Goal: Navigation & Orientation: Find specific page/section

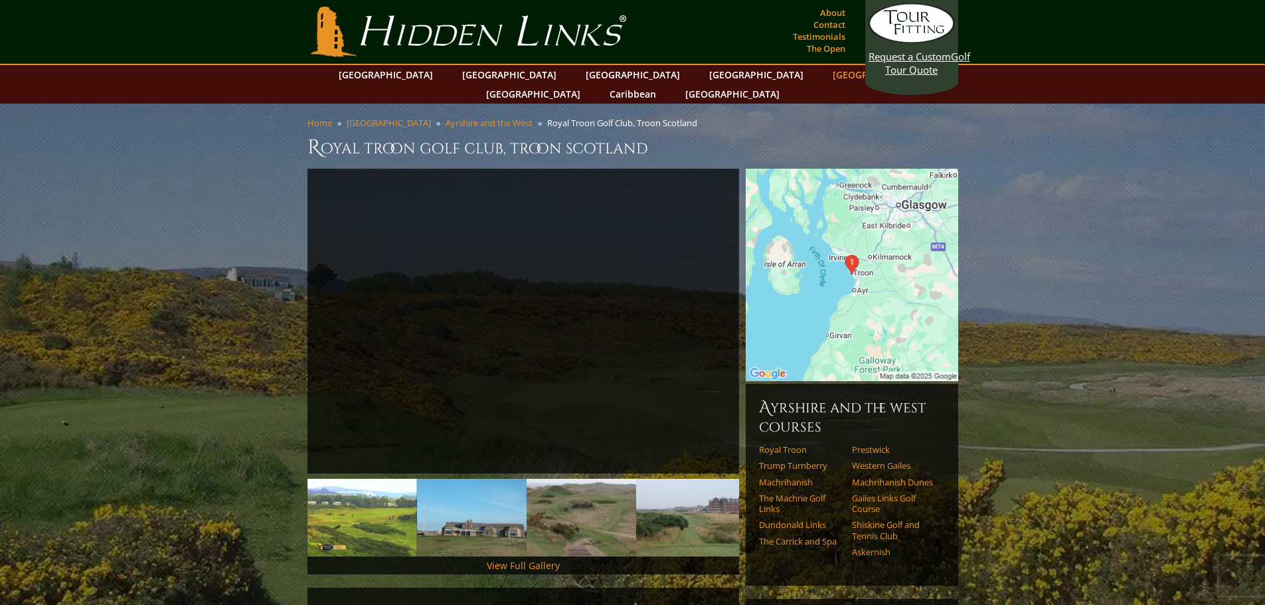
click at [826, 77] on link "[GEOGRAPHIC_DATA]" at bounding box center [880, 74] width 108 height 19
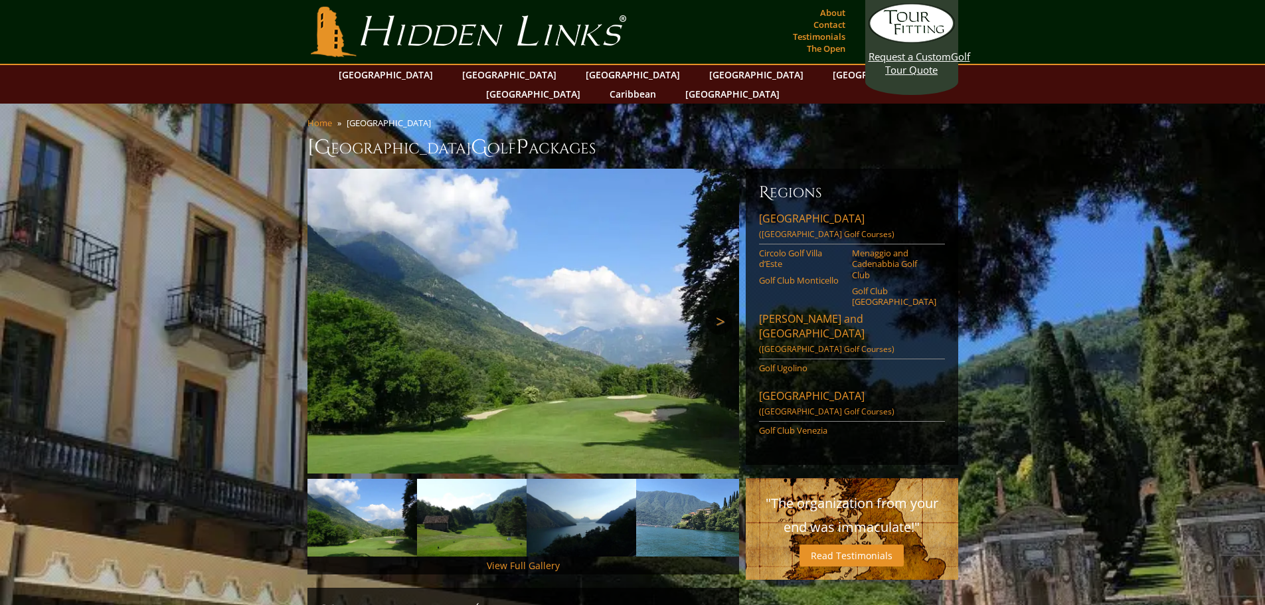
click at [720, 308] on link "Next" at bounding box center [719, 321] width 27 height 27
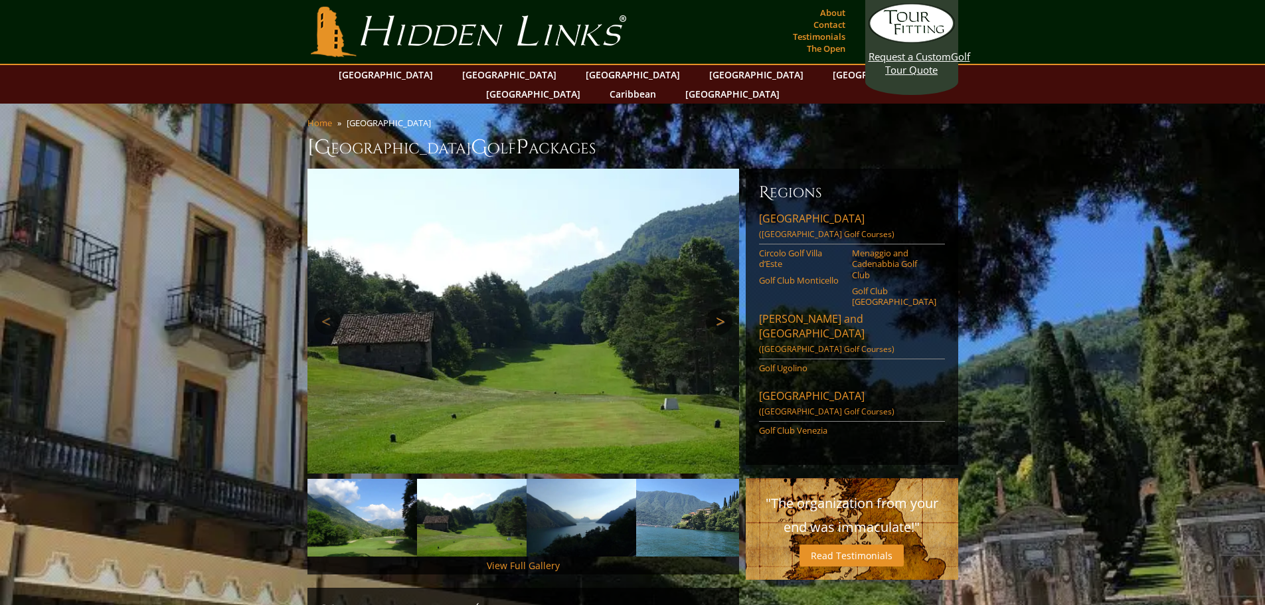
click at [720, 308] on link "Next" at bounding box center [719, 321] width 27 height 27
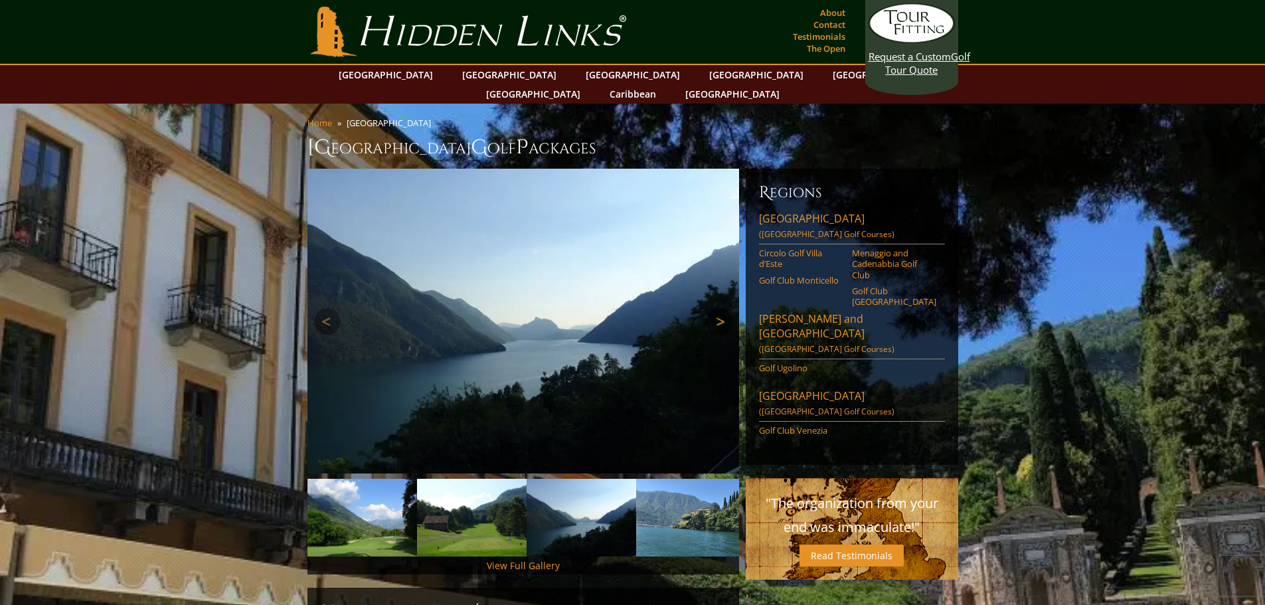
click at [720, 308] on link "Next" at bounding box center [719, 321] width 27 height 27
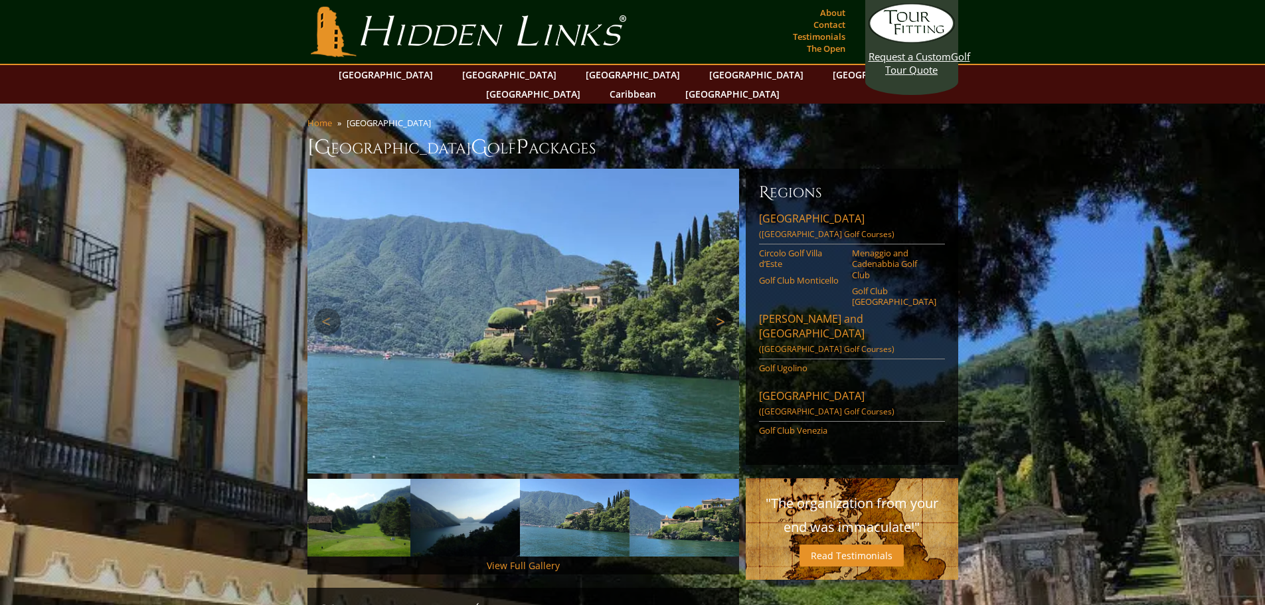
click at [720, 308] on link "Next" at bounding box center [719, 321] width 27 height 27
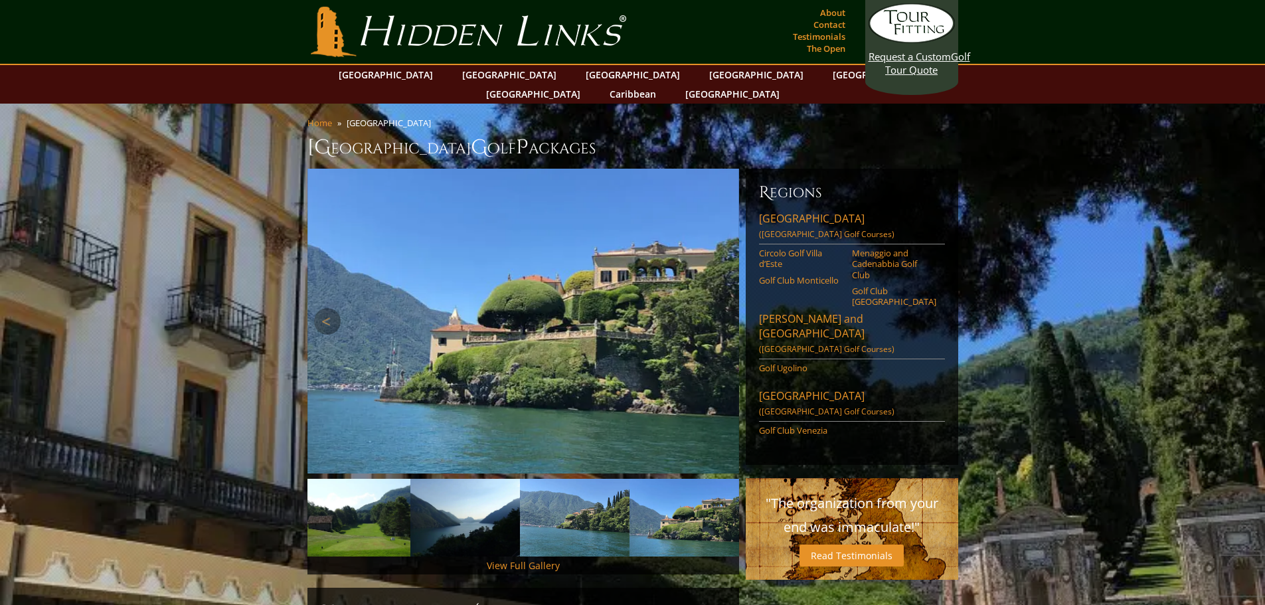
click at [720, 308] on link "Next" at bounding box center [719, 321] width 27 height 27
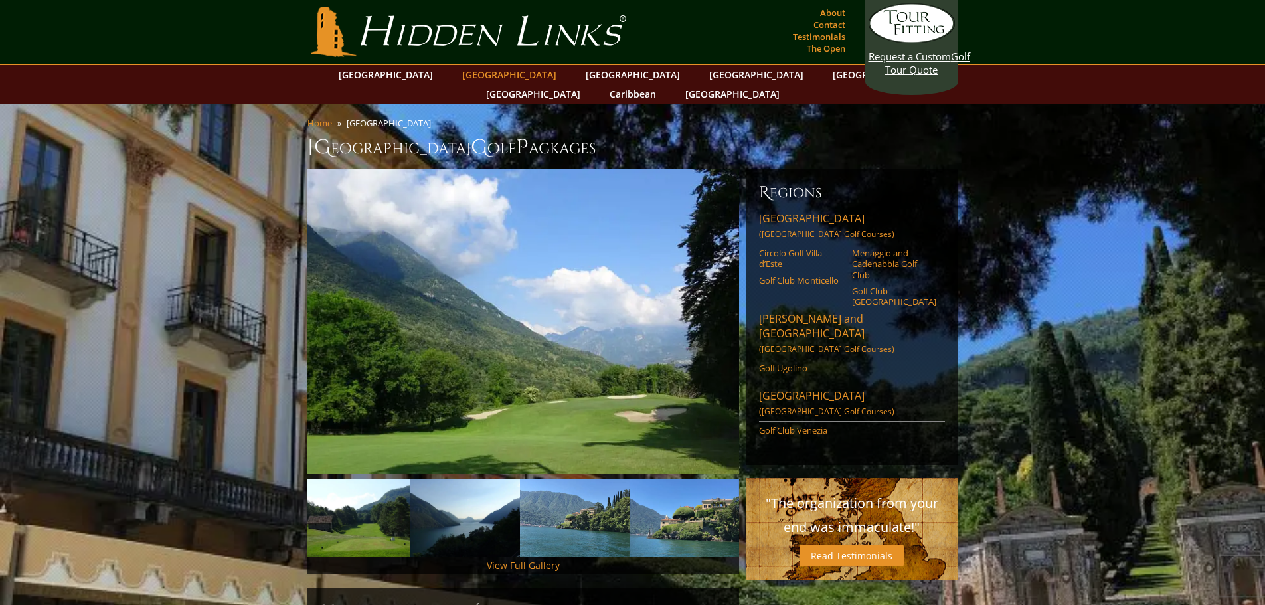
click at [475, 76] on link "[GEOGRAPHIC_DATA]" at bounding box center [510, 74] width 108 height 19
